Goal: Check status: Check status

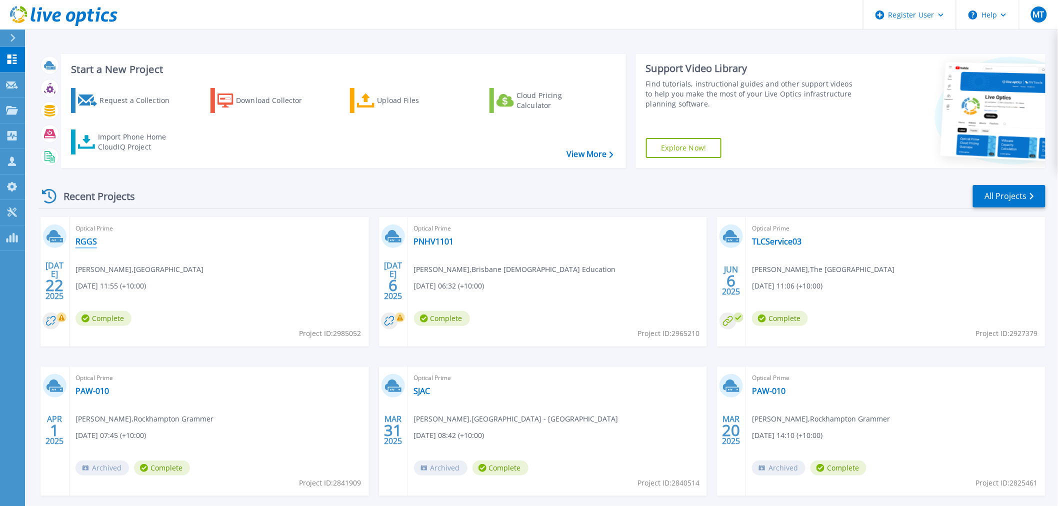
click at [90, 241] on link "RGGS" at bounding box center [85, 241] width 21 height 10
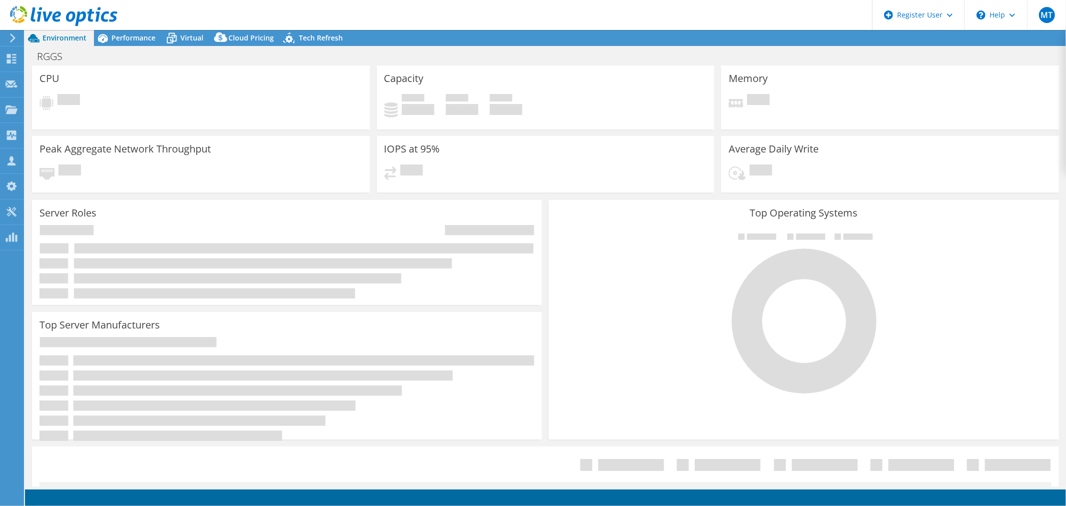
select select "Australia"
select select "AUD"
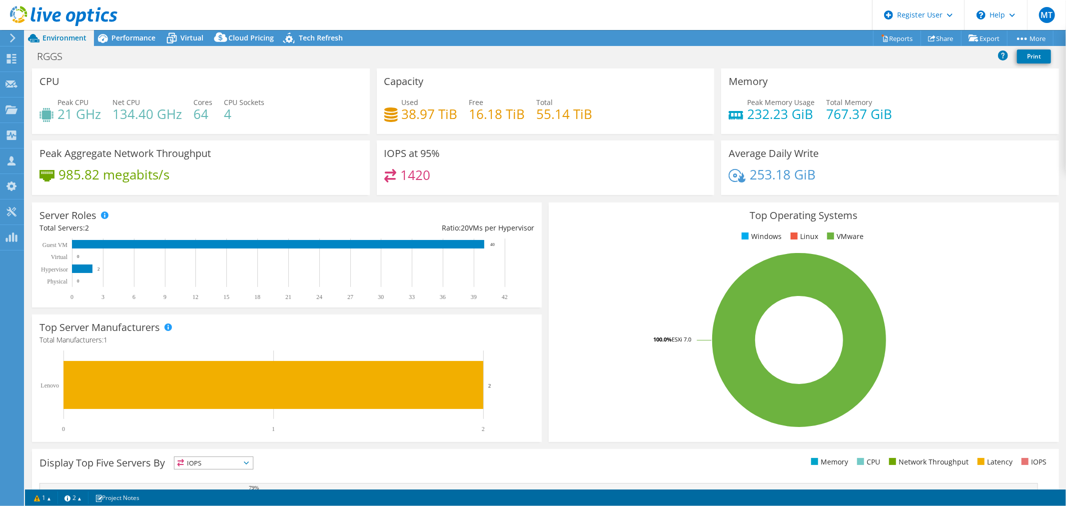
click at [922, 119] on div "Peak Memory Usage 232.23 GiB Total Memory 767.37 GiB" at bounding box center [890, 113] width 323 height 32
